Goal: Task Accomplishment & Management: Use online tool/utility

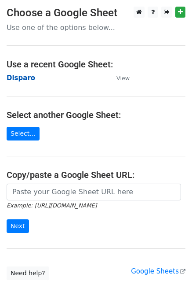
click at [17, 80] on strong "Disparo" at bounding box center [21, 78] width 29 height 8
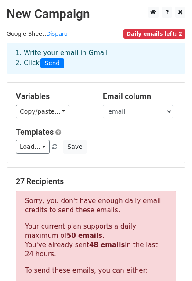
click at [135, 123] on div "Variables Copy/paste... {{Name}} {{sigla}} {{titulo}} {{email}} Email column Na…" at bounding box center [96, 123] width 178 height 80
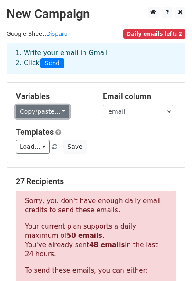
click at [44, 109] on link "Copy/paste..." at bounding box center [43, 112] width 54 height 14
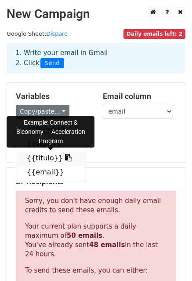
click at [37, 161] on link "{{titulo}}" at bounding box center [50, 158] width 69 height 14
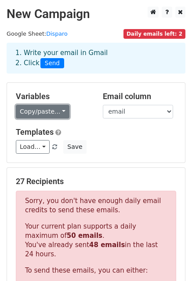
click at [62, 107] on link "Copy/paste..." at bounding box center [43, 112] width 54 height 14
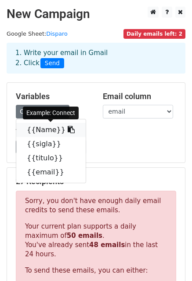
click at [42, 131] on link "{{Name}}" at bounding box center [50, 130] width 69 height 14
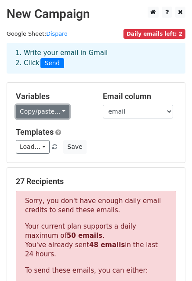
click at [32, 112] on link "Copy/paste..." at bounding box center [43, 112] width 54 height 14
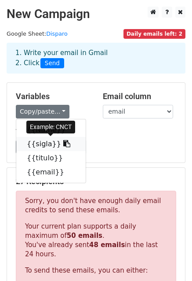
click at [41, 147] on link "{{sigla}}" at bounding box center [50, 144] width 69 height 14
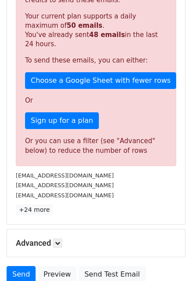
scroll to position [220, 0]
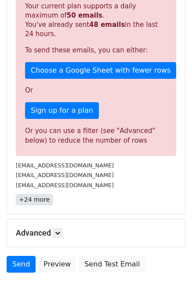
click at [39, 203] on link "+24 more" at bounding box center [34, 199] width 37 height 11
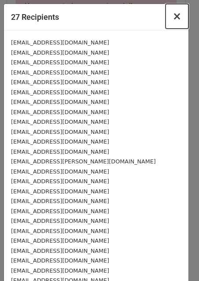
click at [172, 20] on span "×" at bounding box center [176, 16] width 9 height 12
